Goal: Find specific page/section: Find specific page/section

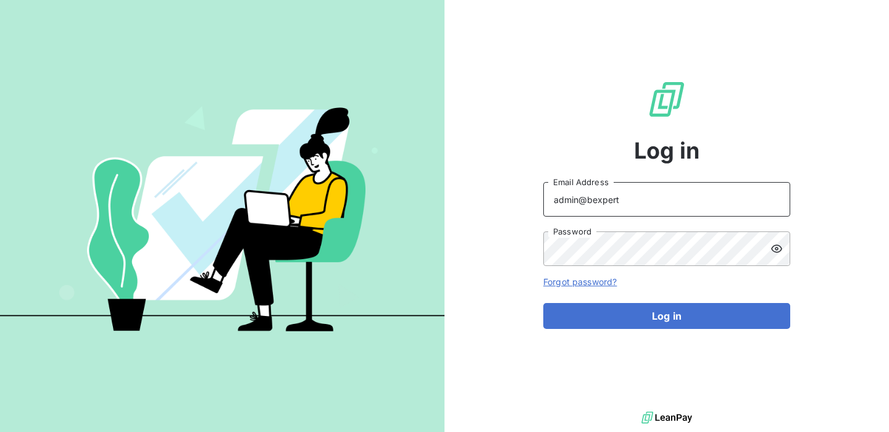
click at [636, 196] on input "admin@bexpert" at bounding box center [666, 199] width 247 height 35
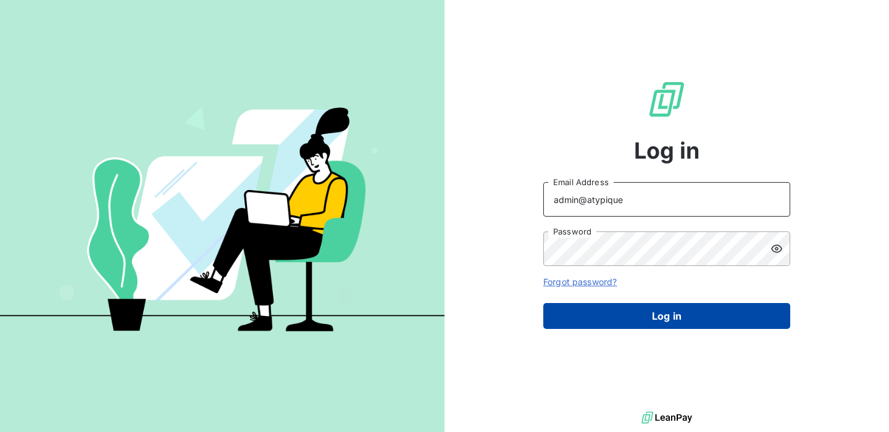
type input "admin@atypique"
click at [610, 312] on button "Log in" at bounding box center [666, 316] width 247 height 26
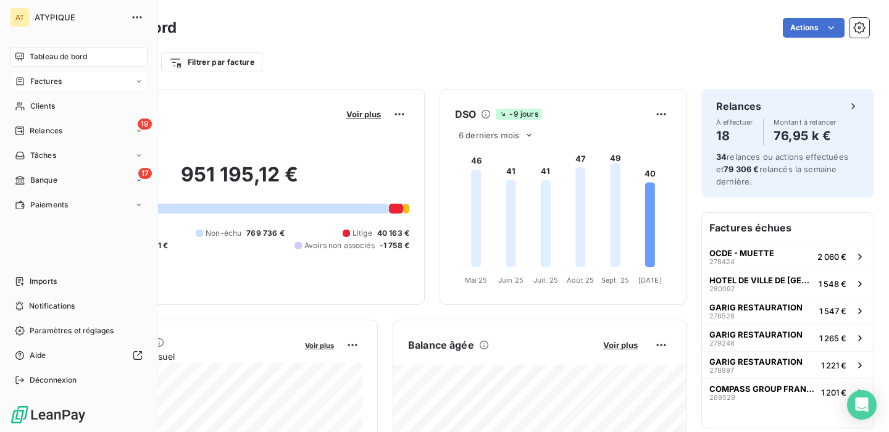
click at [46, 82] on span "Factures" at bounding box center [45, 81] width 31 height 11
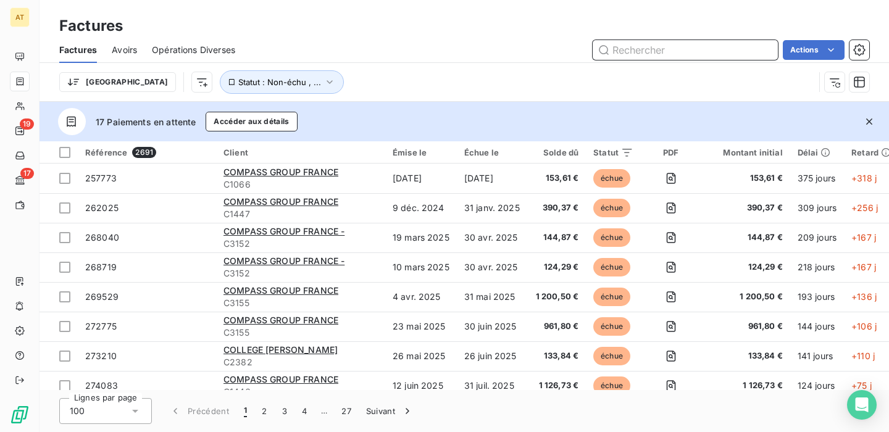
click at [692, 46] on input "text" at bounding box center [685, 50] width 185 height 20
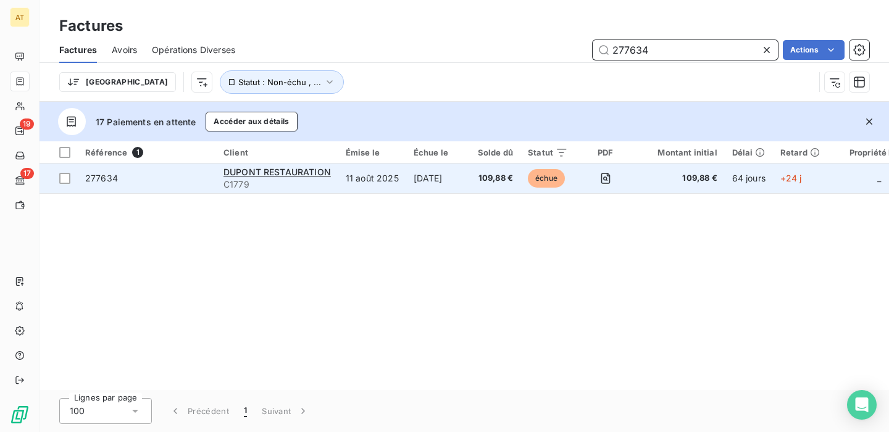
type input "277634"
click at [177, 185] on td "277634" at bounding box center [147, 179] width 138 height 30
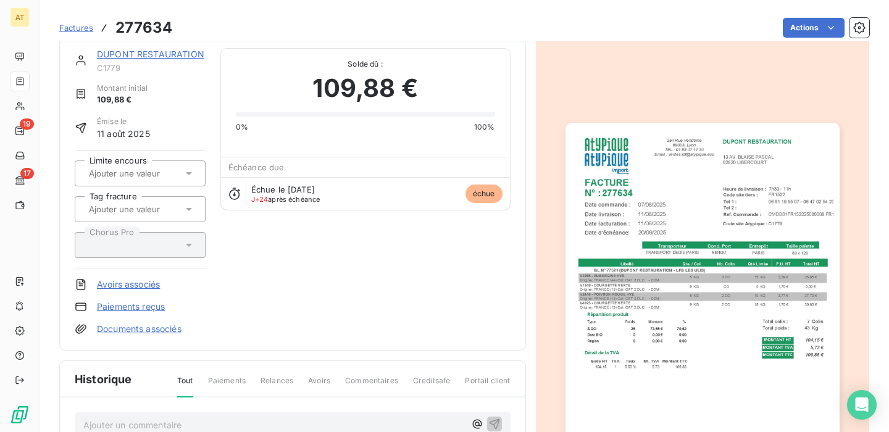
scroll to position [14, 0]
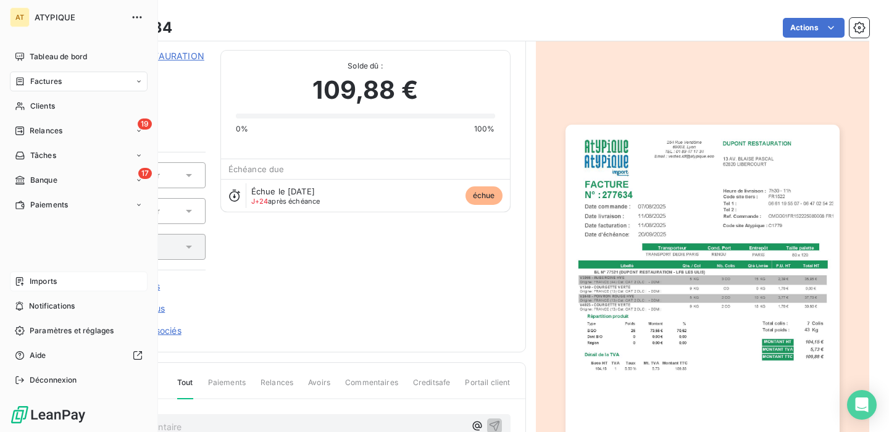
click at [42, 286] on span "Imports" at bounding box center [43, 281] width 27 height 11
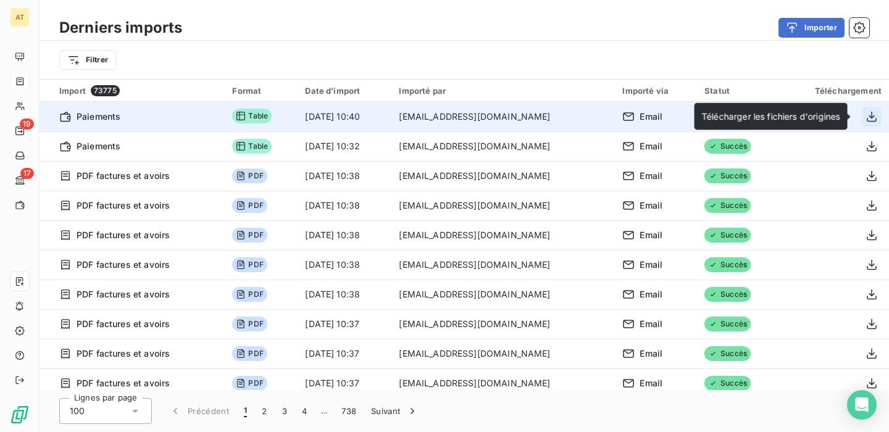
click at [866, 117] on icon "button" at bounding box center [872, 117] width 12 height 12
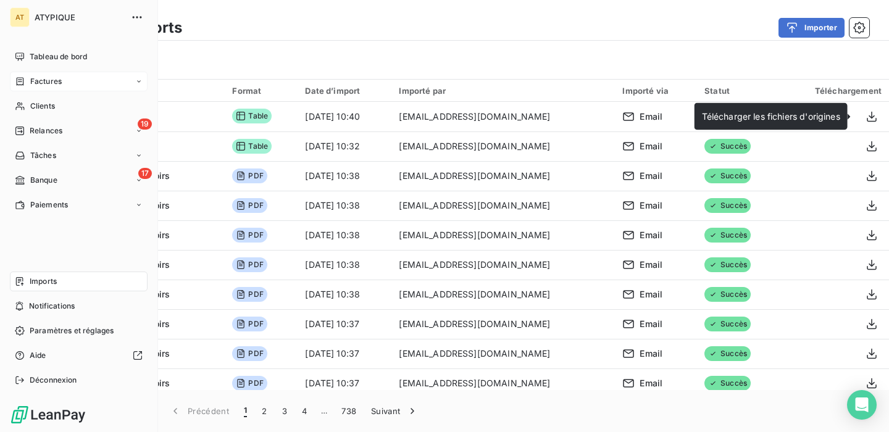
click at [42, 83] on span "Factures" at bounding box center [45, 81] width 31 height 11
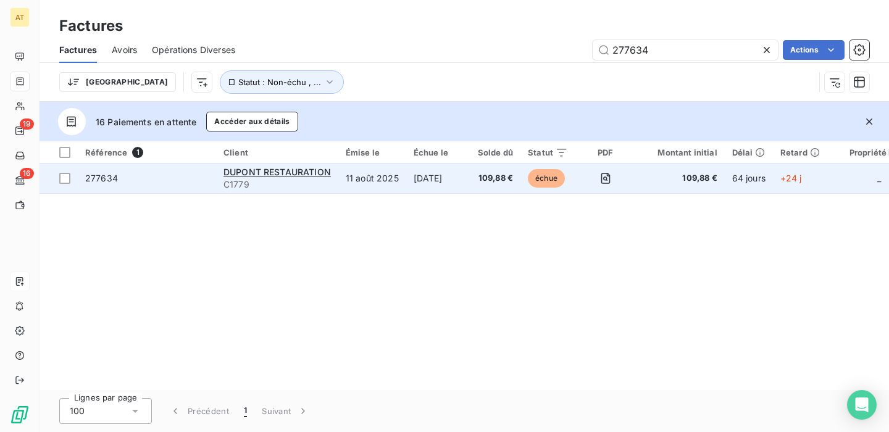
click at [163, 185] on td "277634" at bounding box center [147, 179] width 138 height 30
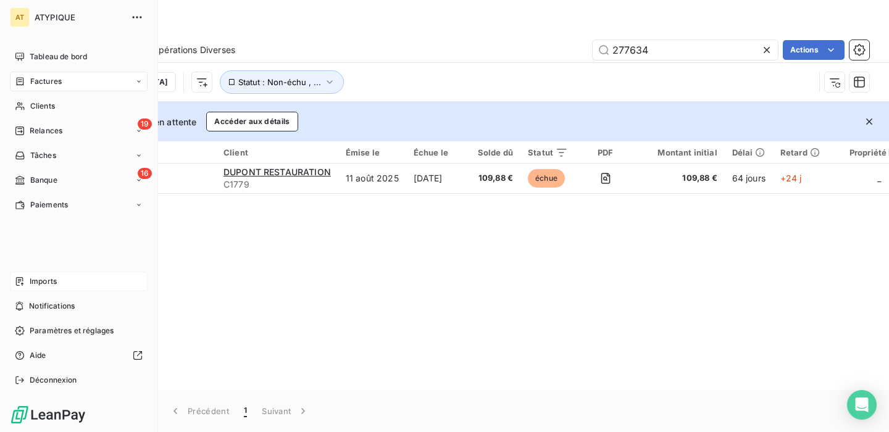
click at [56, 280] on span "Imports" at bounding box center [43, 281] width 27 height 11
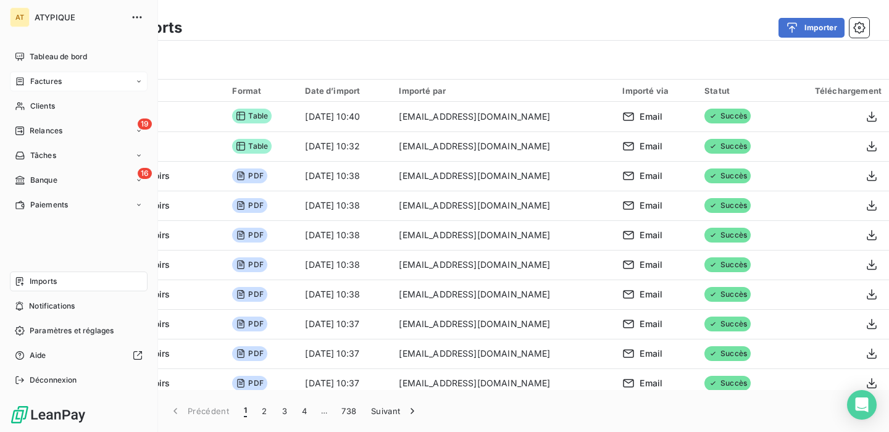
click at [50, 86] on span "Factures" at bounding box center [45, 81] width 31 height 11
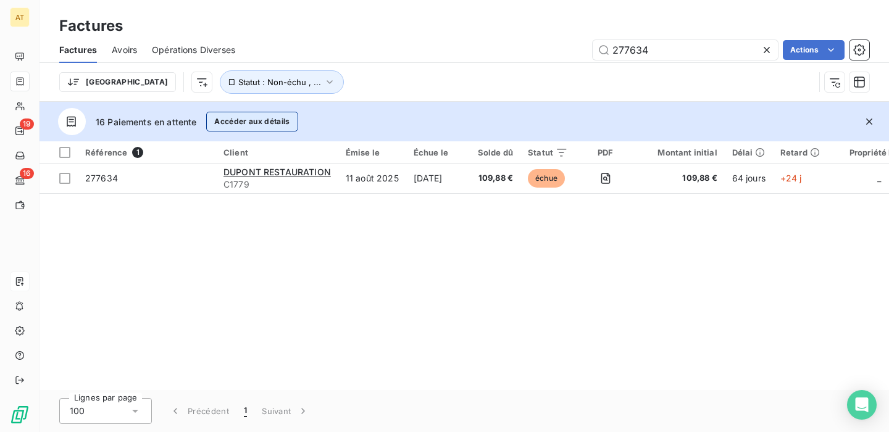
click at [246, 120] on button "Accéder aux détails" at bounding box center [251, 122] width 91 height 20
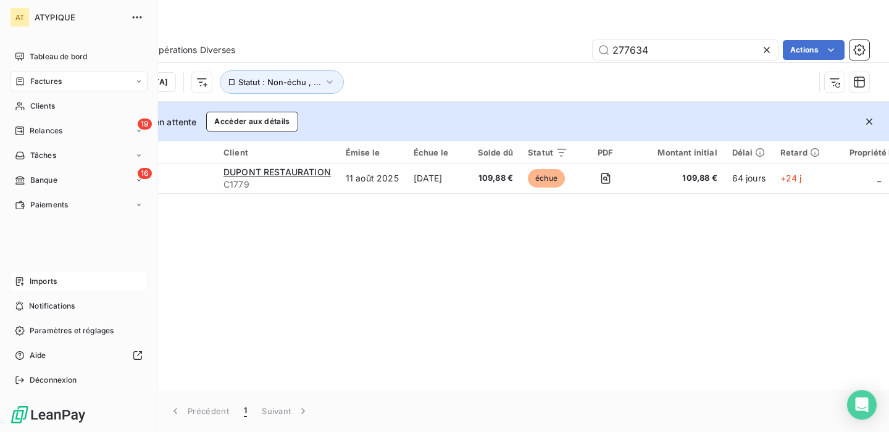
click at [68, 284] on div "Imports" at bounding box center [79, 282] width 138 height 20
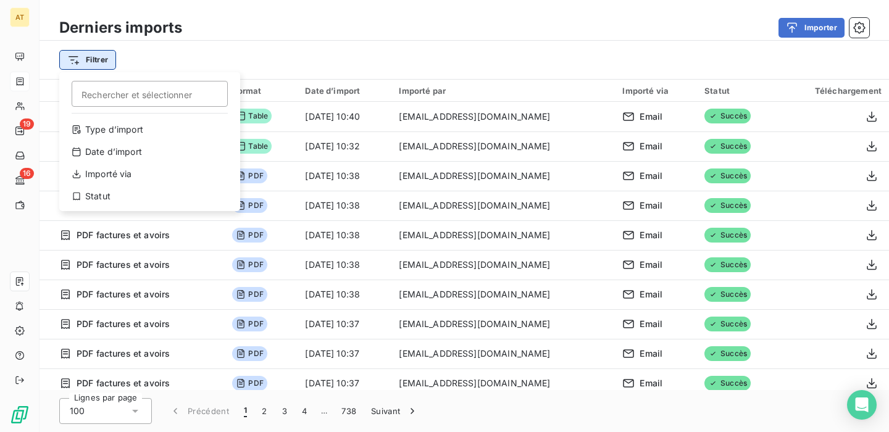
click at [102, 56] on html "AT 19 16 Derniers imports Importer Filtrer Rechercher et sélectionner Type d’im…" at bounding box center [444, 216] width 889 height 432
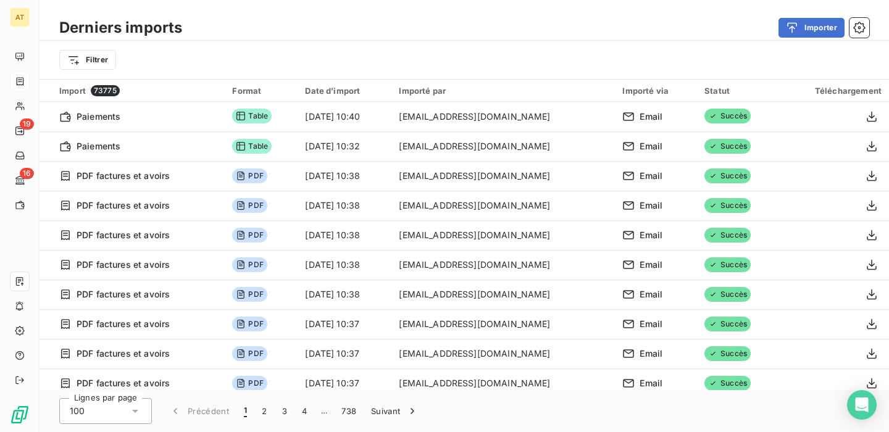
click at [283, 20] on html "AT 19 16 Derniers imports Importer Filtrer Import 73775 Format Date d’import Im…" at bounding box center [444, 216] width 889 height 432
